Goal: Find specific page/section: Find specific page/section

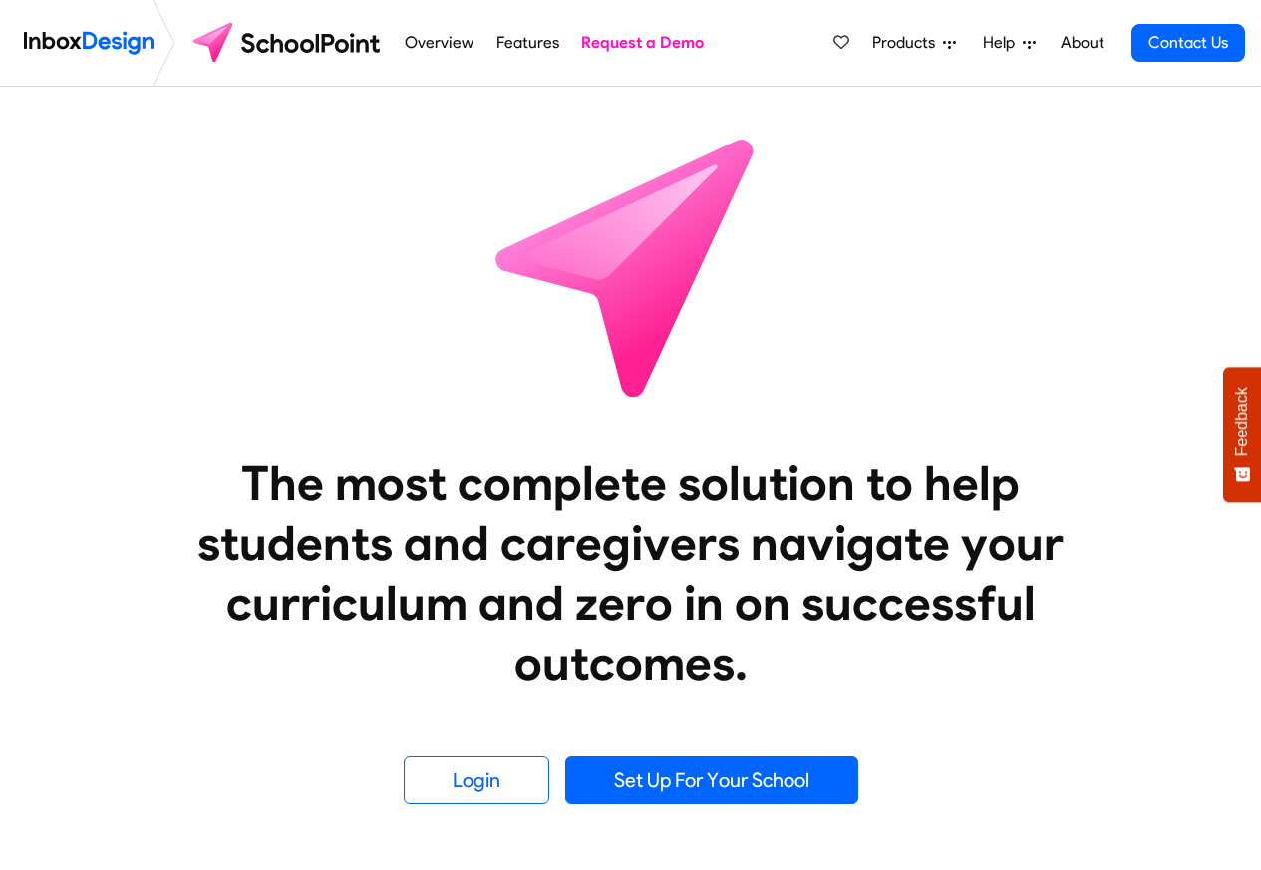
click at [923, 44] on span "Products" at bounding box center [907, 43] width 71 height 24
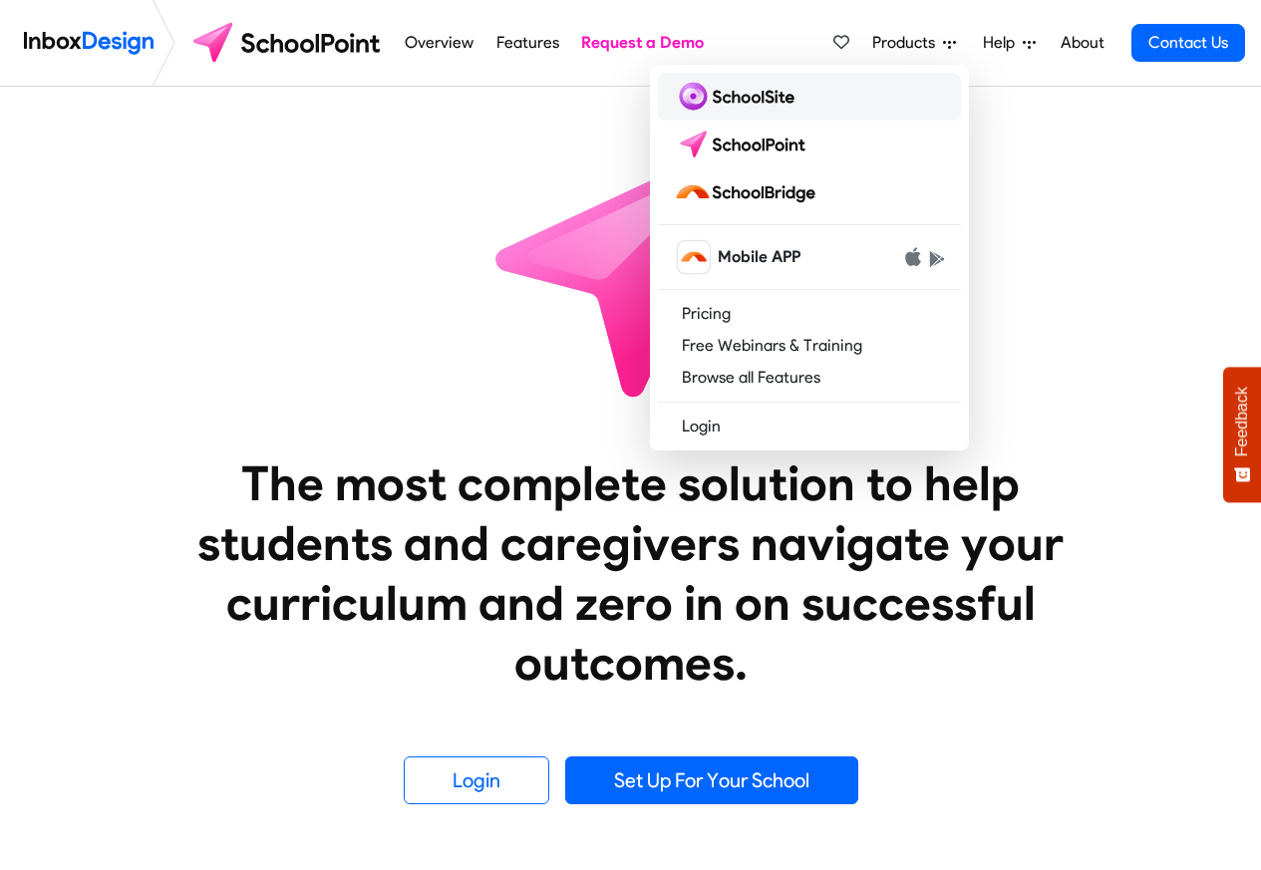
click at [722, 100] on img at bounding box center [738, 97] width 129 height 32
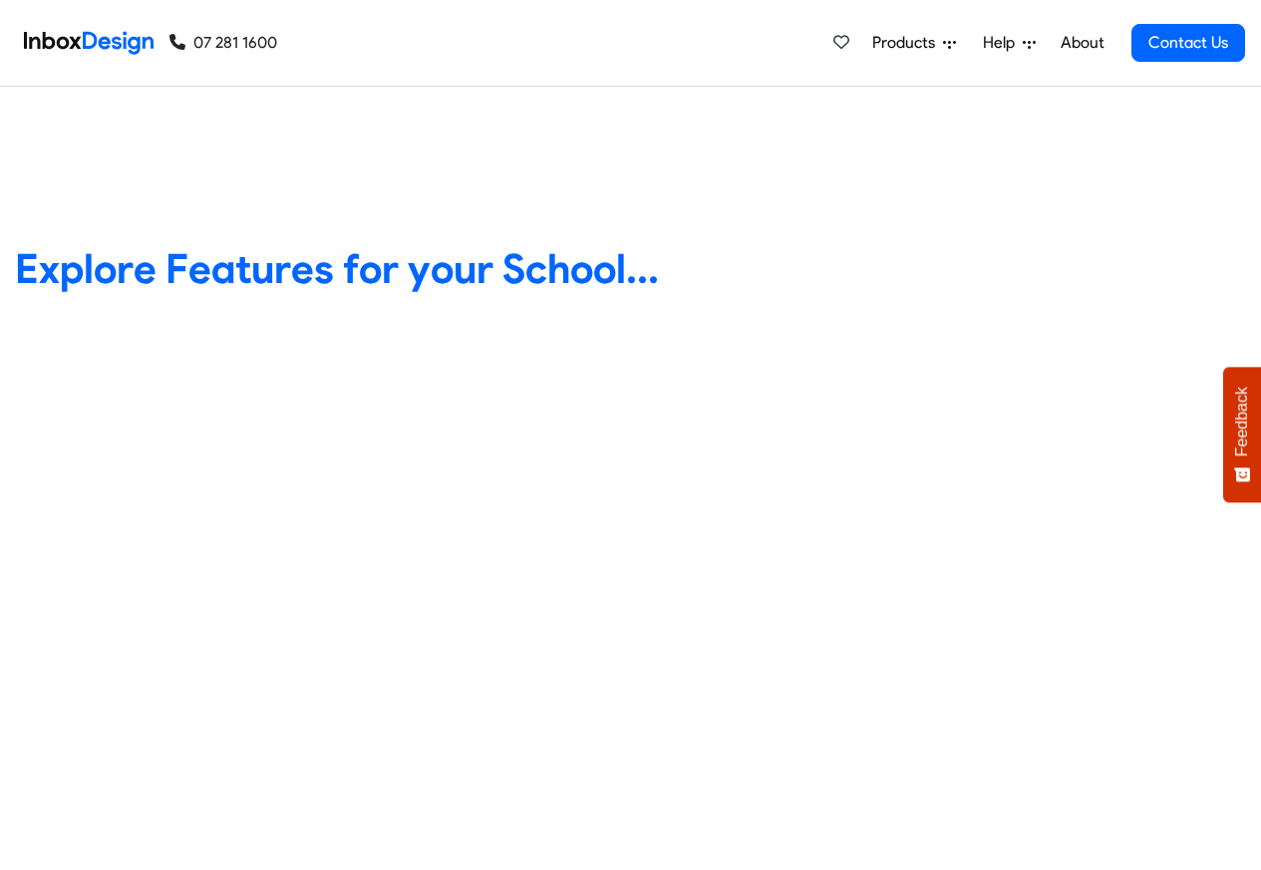
scroll to position [718, 0]
